Goal: Check status: Check status

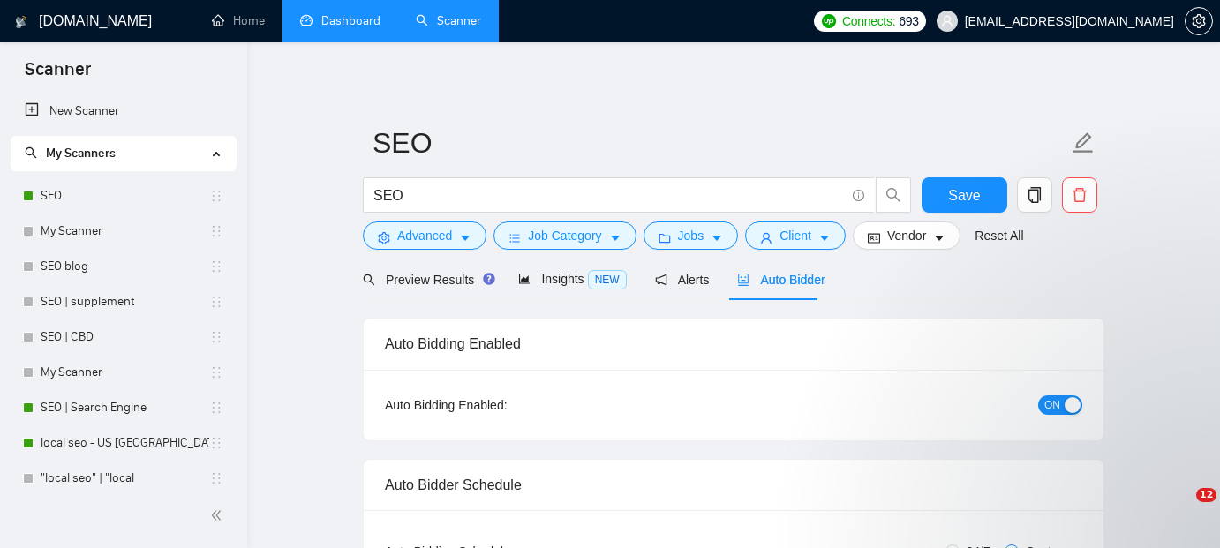
drag, startPoint x: 0, startPoint y: 0, endPoint x: 357, endPoint y: 20, distance: 358.0
click at [357, 20] on link "Dashboard" at bounding box center [340, 20] width 80 height 15
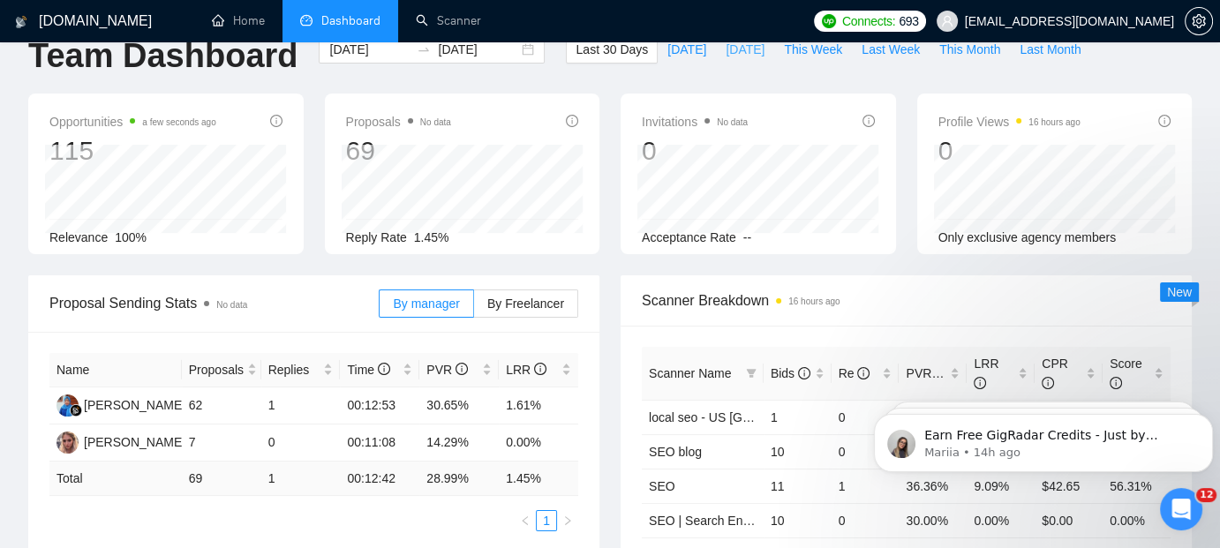
click at [725, 53] on span "[DATE]" at bounding box center [744, 49] width 39 height 19
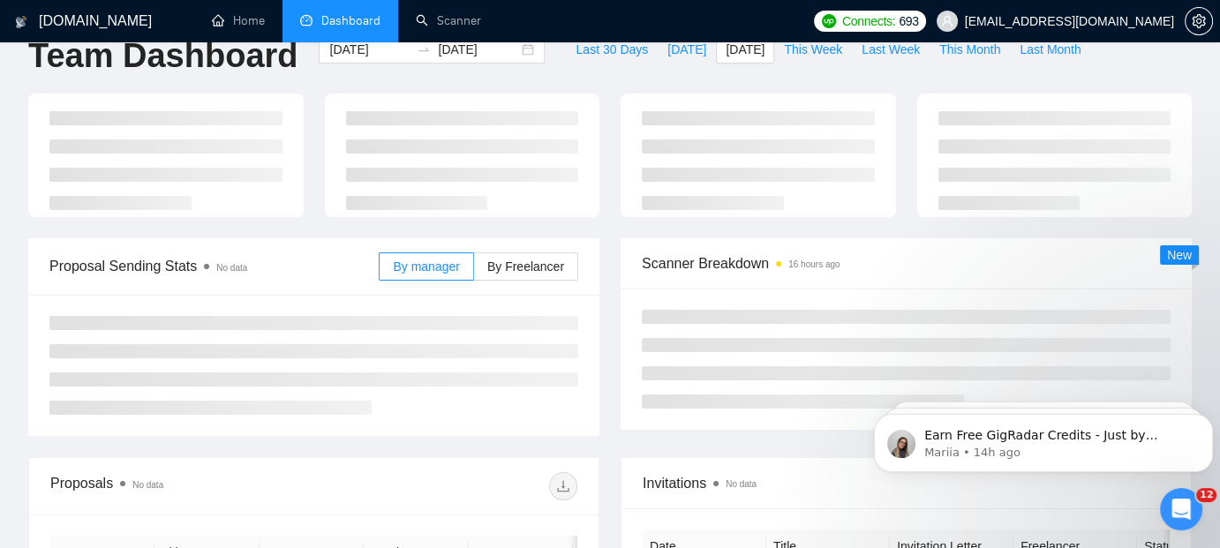
type input "[DATE]"
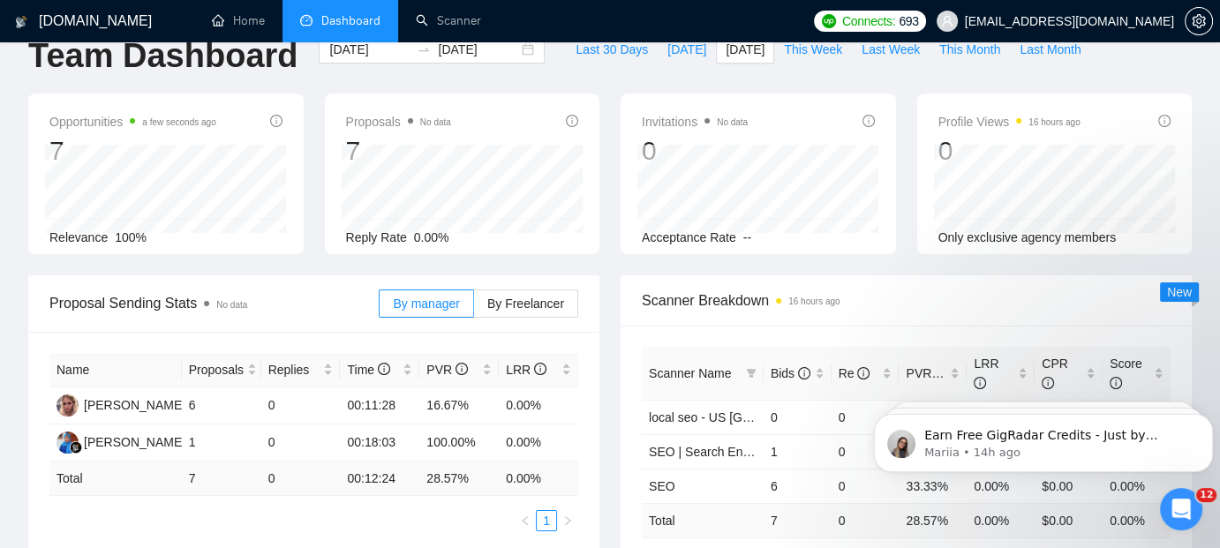
click at [894, 81] on div "Last 30 Days [DATE] [DATE] This Week Last Week This Month Last Month" at bounding box center [827, 64] width 545 height 58
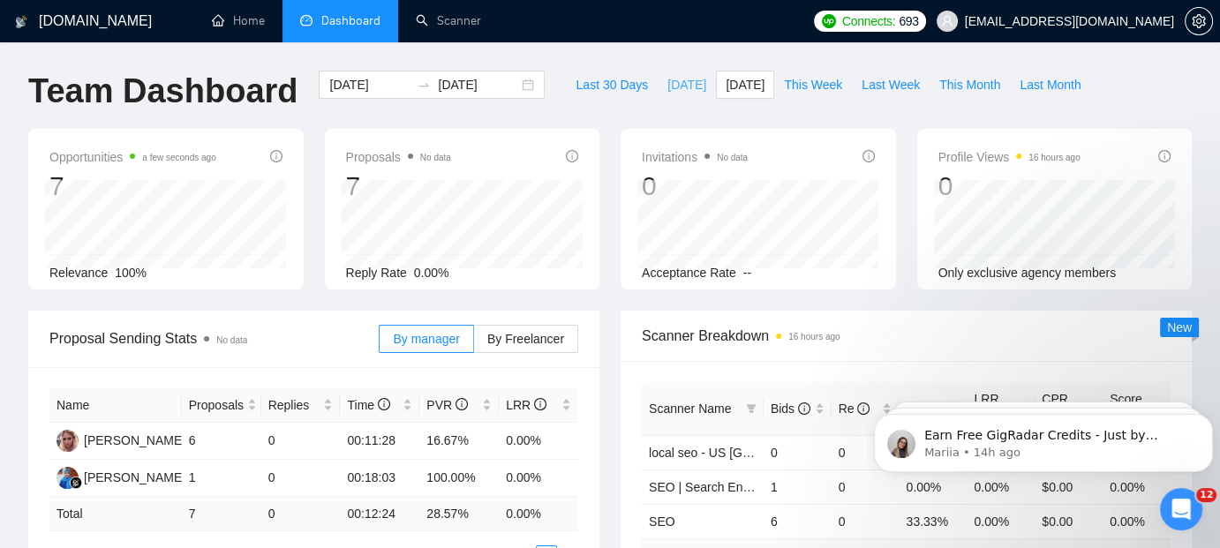
click at [667, 92] on span "[DATE]" at bounding box center [686, 84] width 39 height 19
type input "[DATE]"
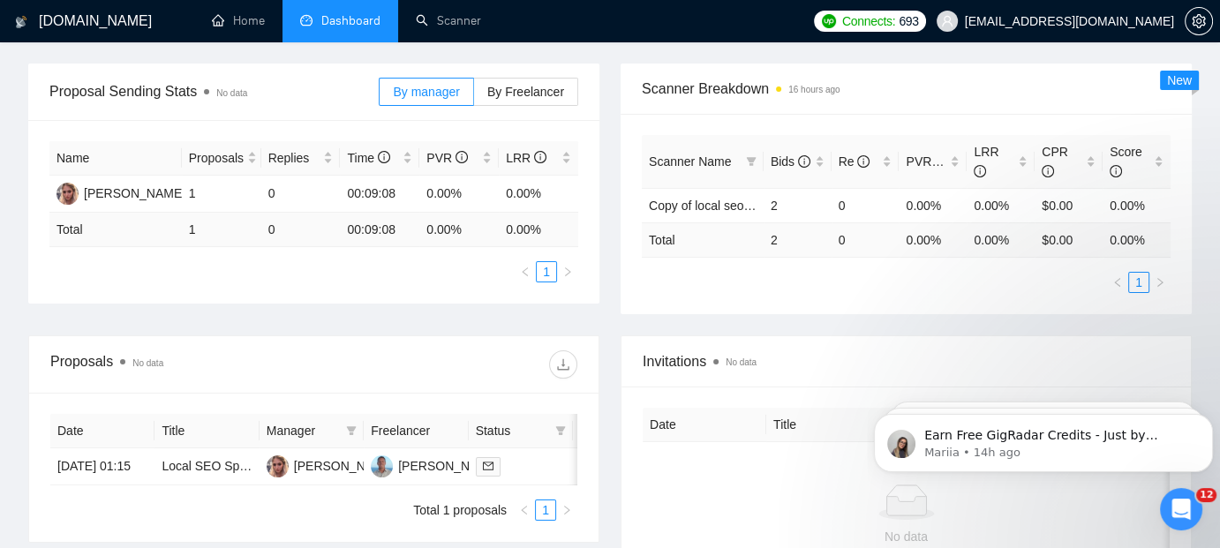
scroll to position [212, 0]
